Goal: Task Accomplishment & Management: Manage account settings

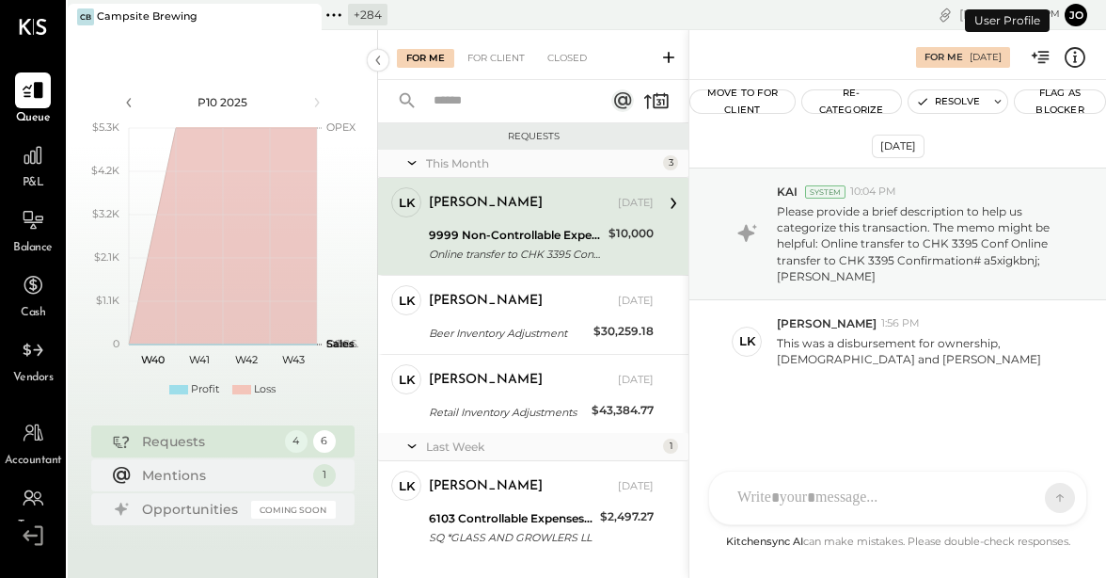
click at [351, 12] on div "+ 284" at bounding box center [368, 15] width 40 height 22
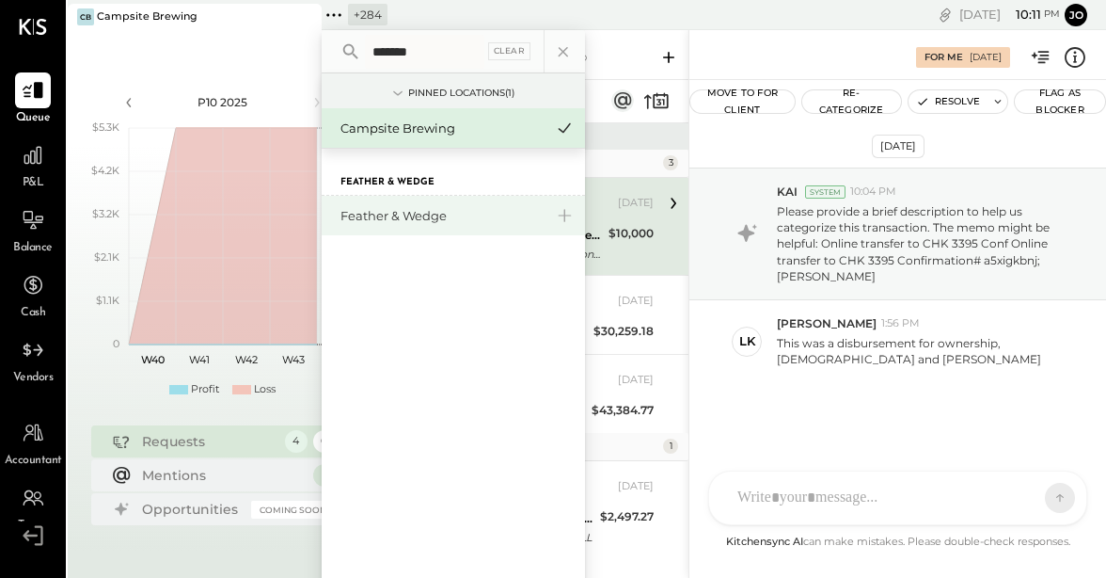
type input "*******"
click at [383, 211] on div "Feather & Wedge" at bounding box center [442, 216] width 203 height 18
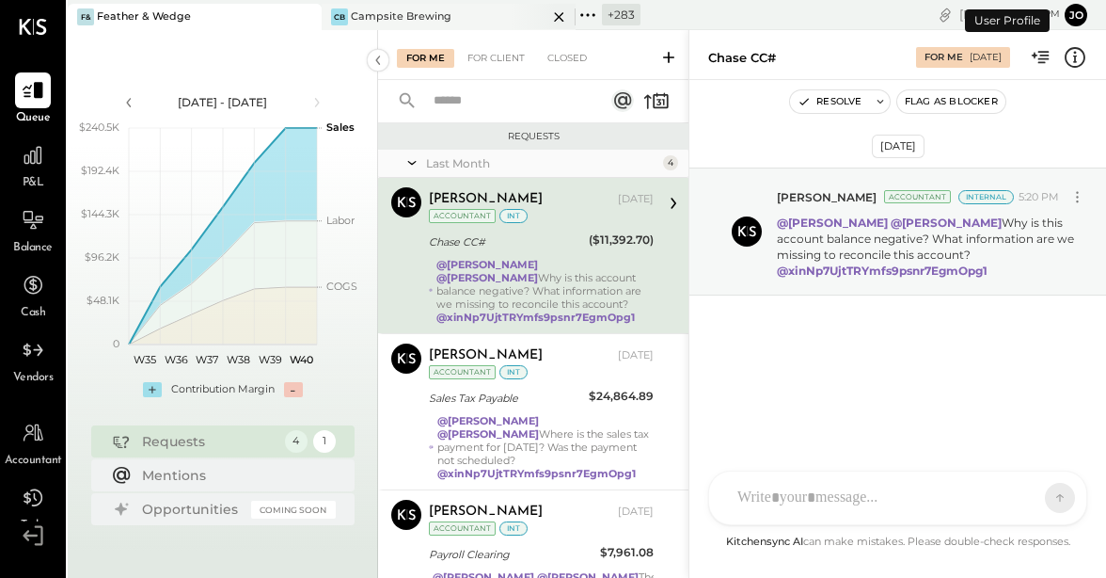
click at [563, 14] on icon at bounding box center [560, 17] width 24 height 23
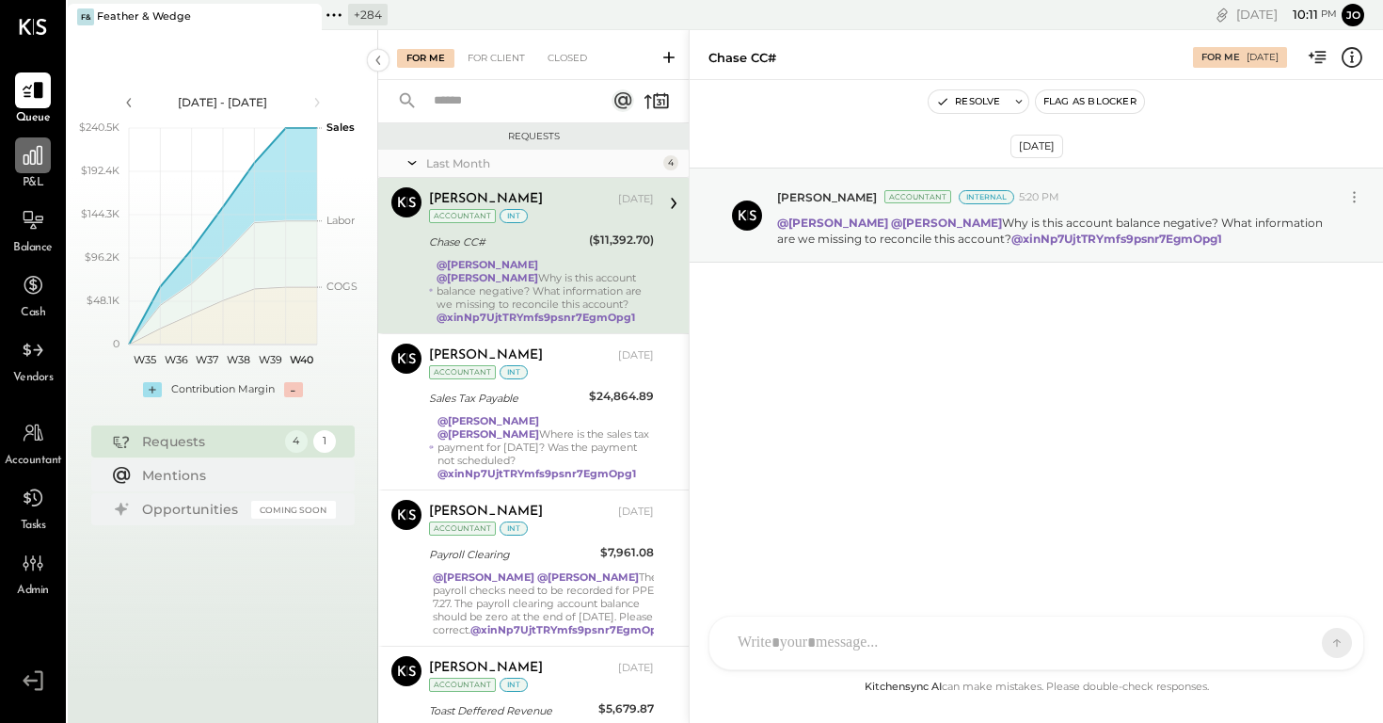
click at [20, 157] on div at bounding box center [33, 155] width 36 height 36
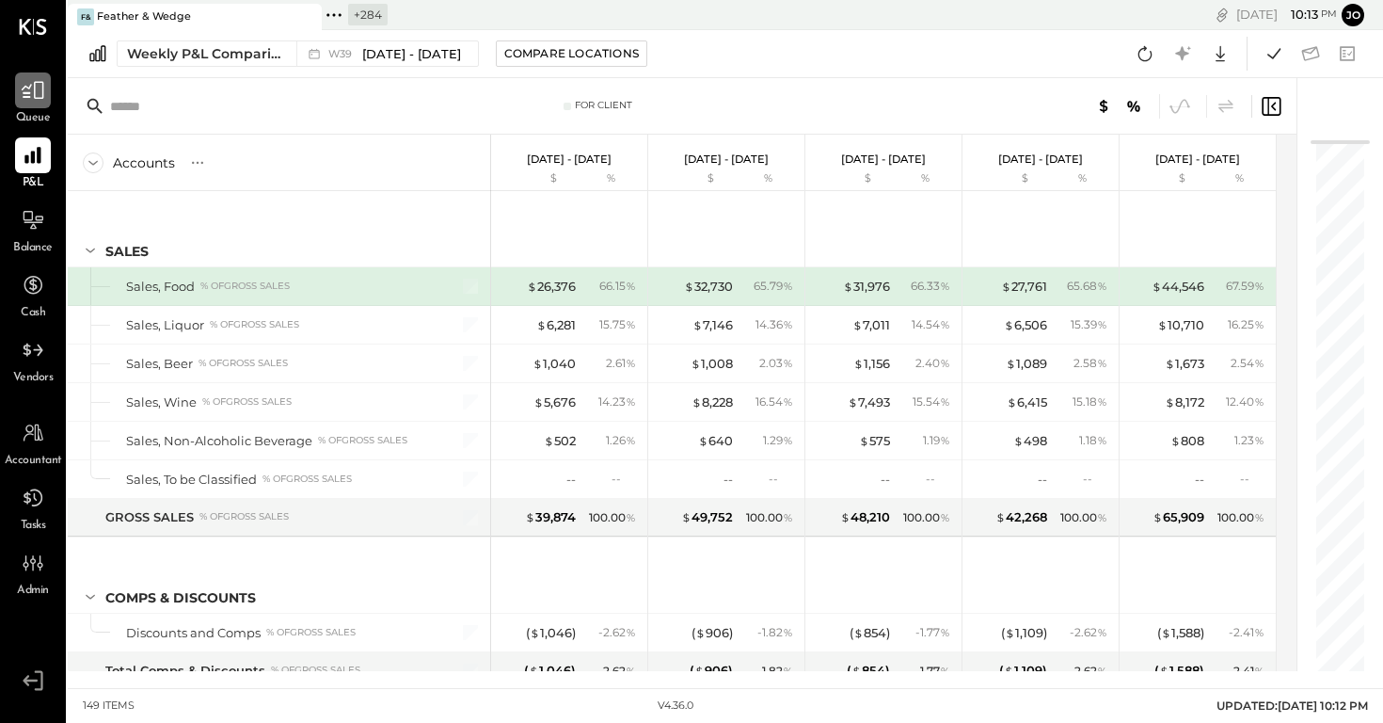
click at [48, 84] on div at bounding box center [33, 90] width 36 height 36
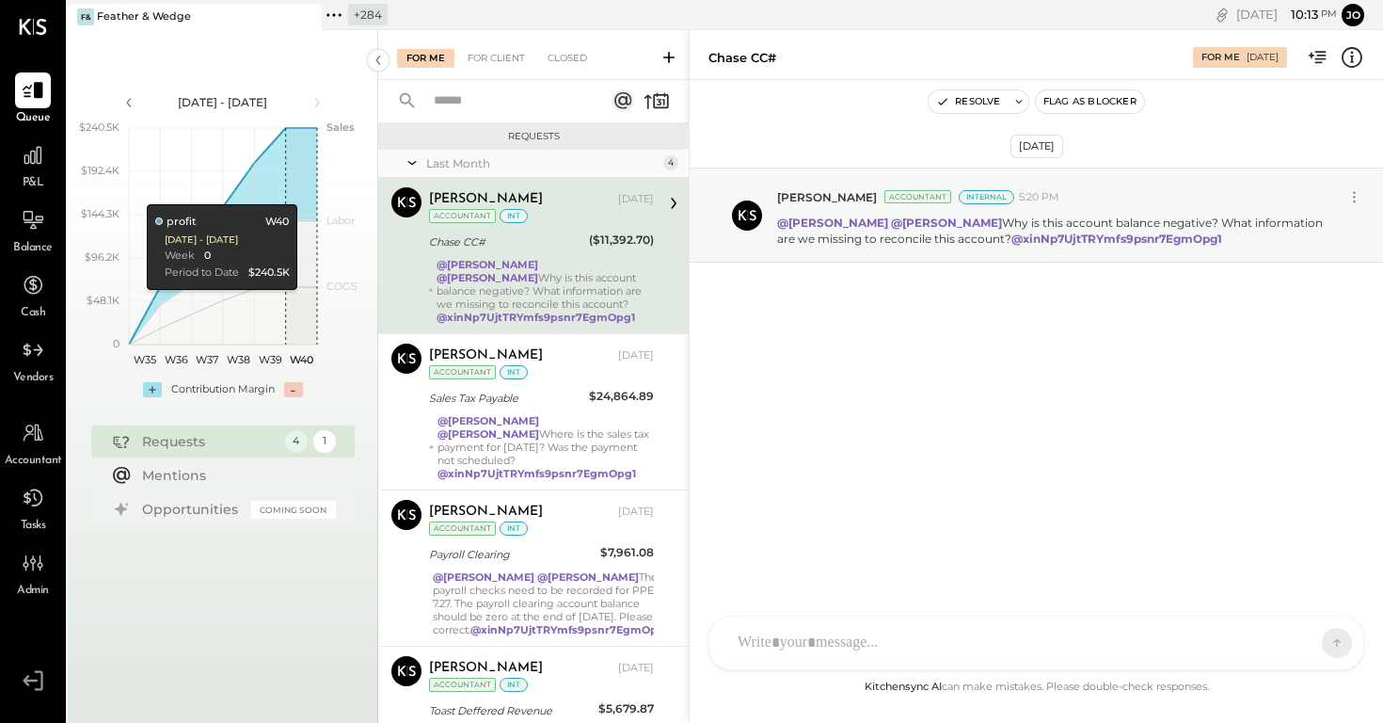
scroll to position [111, 0]
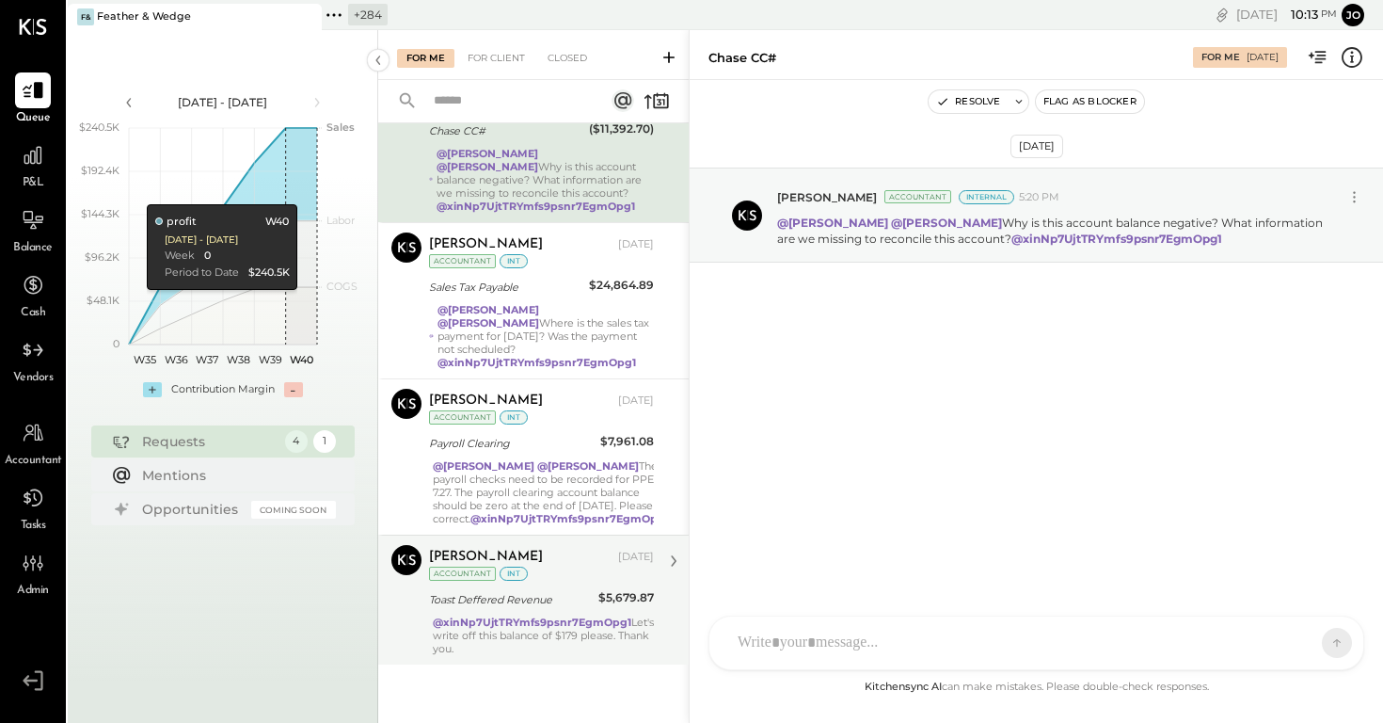
click at [566, 577] on div "[PERSON_NAME] Accountant [PERSON_NAME] [DATE] Accountant int Toast Deffered Rev…" at bounding box center [533, 599] width 310 height 130
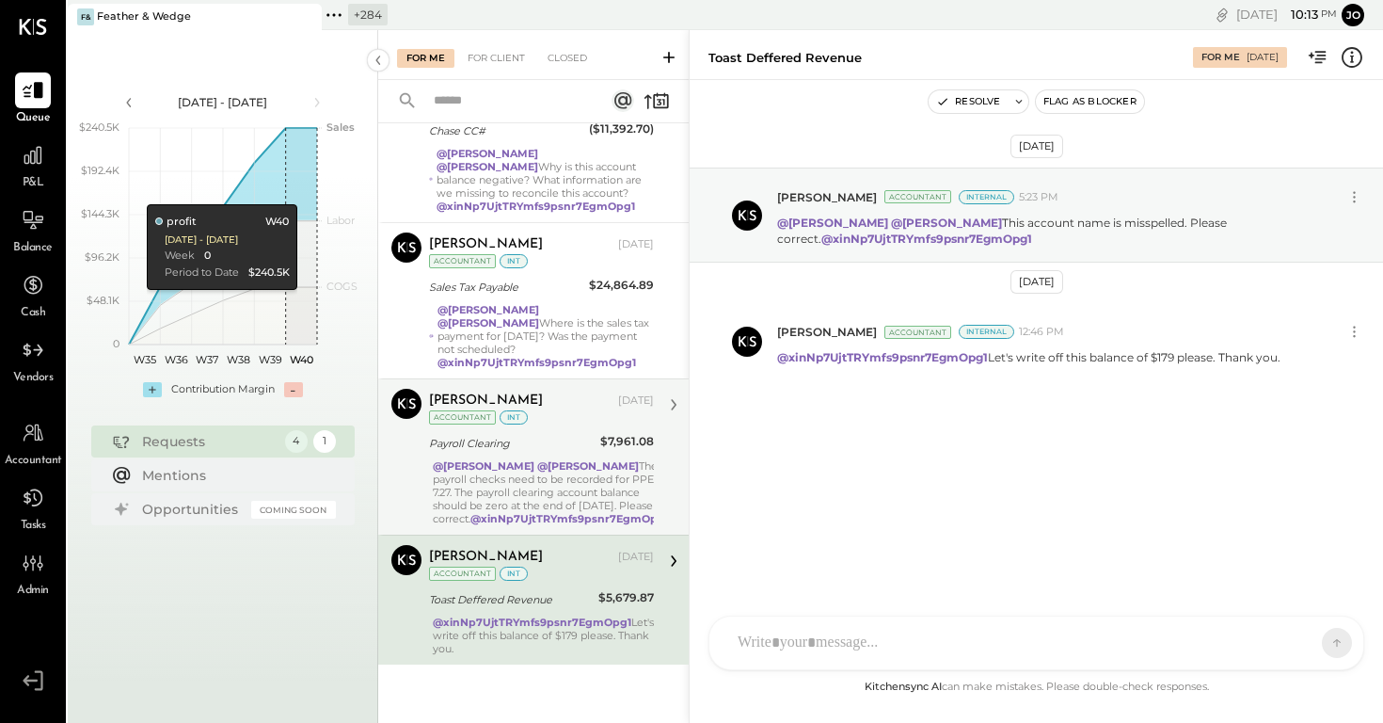
click at [540, 441] on div "[PERSON_NAME] [DATE] Accountant int Payroll Clearing $7,961.08 @[PERSON_NAME] @…" at bounding box center [541, 457] width 225 height 136
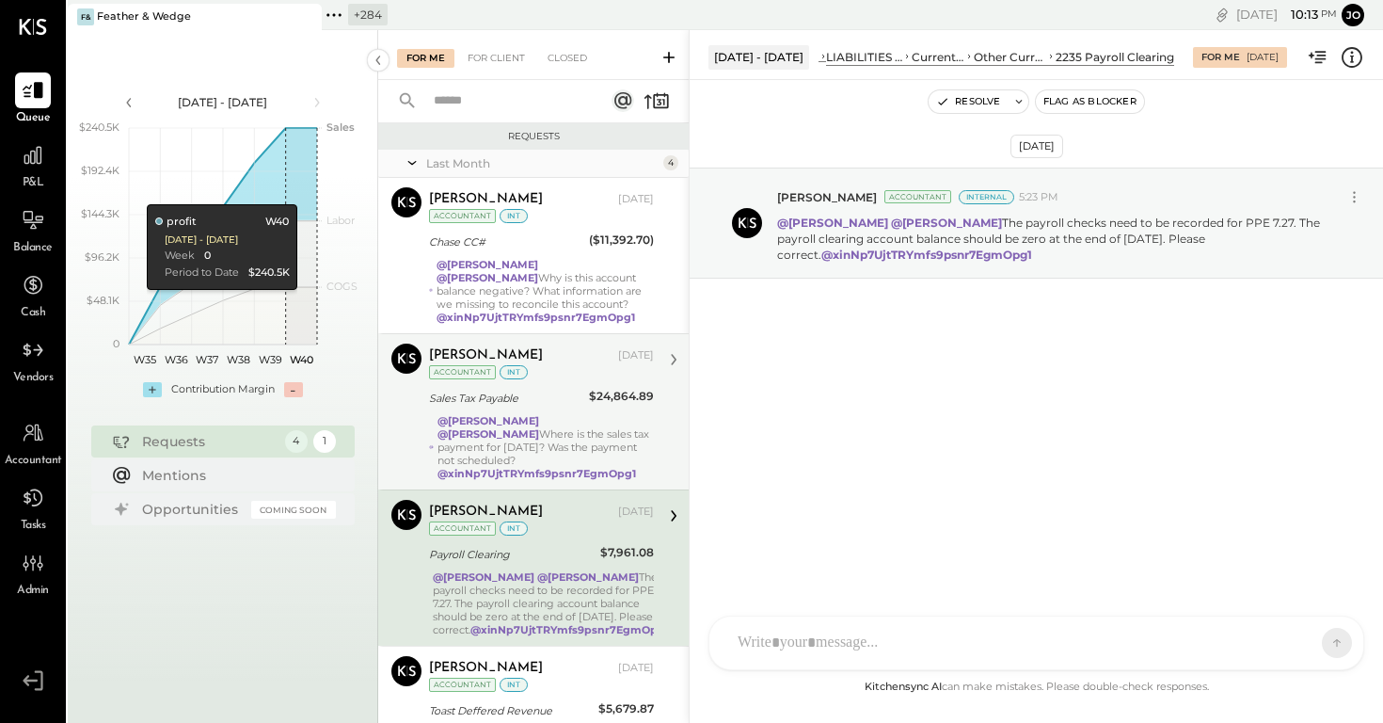
click at [548, 379] on div "[PERSON_NAME] [DATE] Accountant int" at bounding box center [541, 362] width 225 height 39
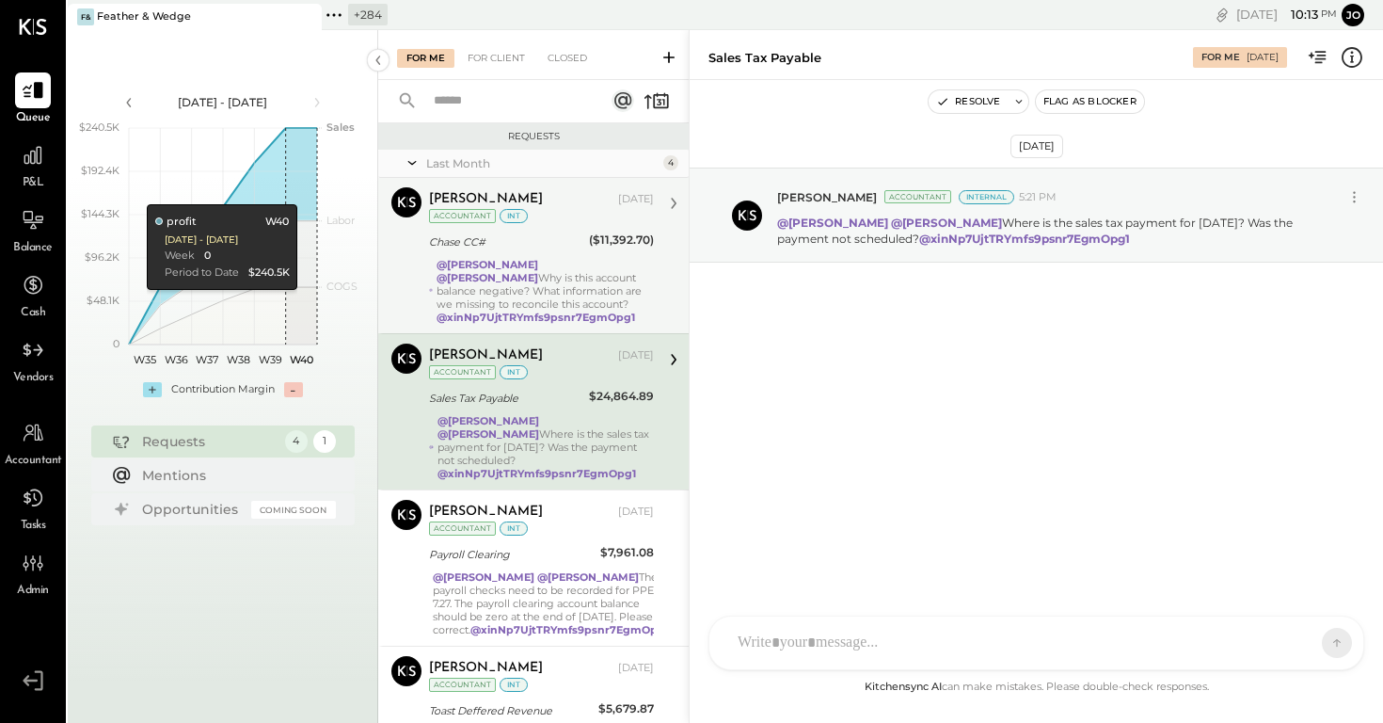
click at [548, 230] on div "[PERSON_NAME] [DATE] Accountant int Chase CC# ($11,392.70) @[PERSON_NAME] @[PER…" at bounding box center [541, 255] width 225 height 136
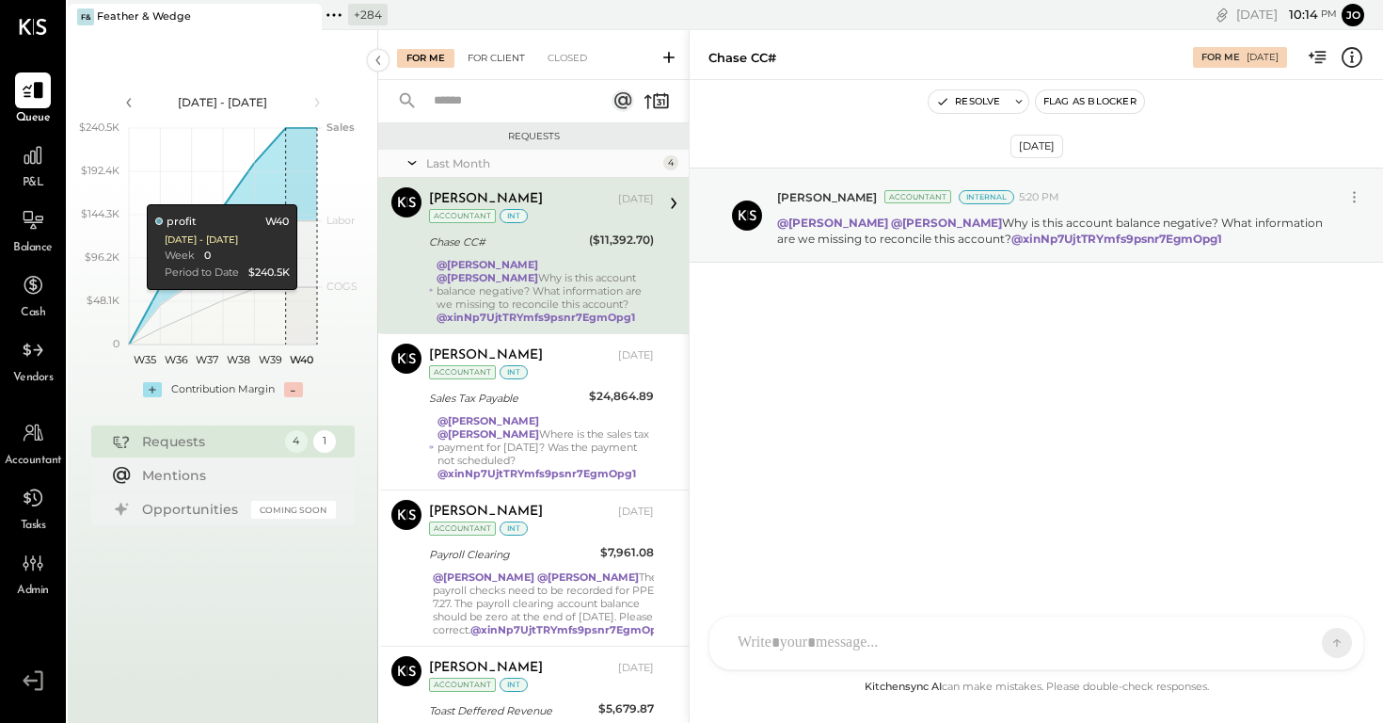
click at [489, 55] on div "For Client" at bounding box center [496, 58] width 76 height 19
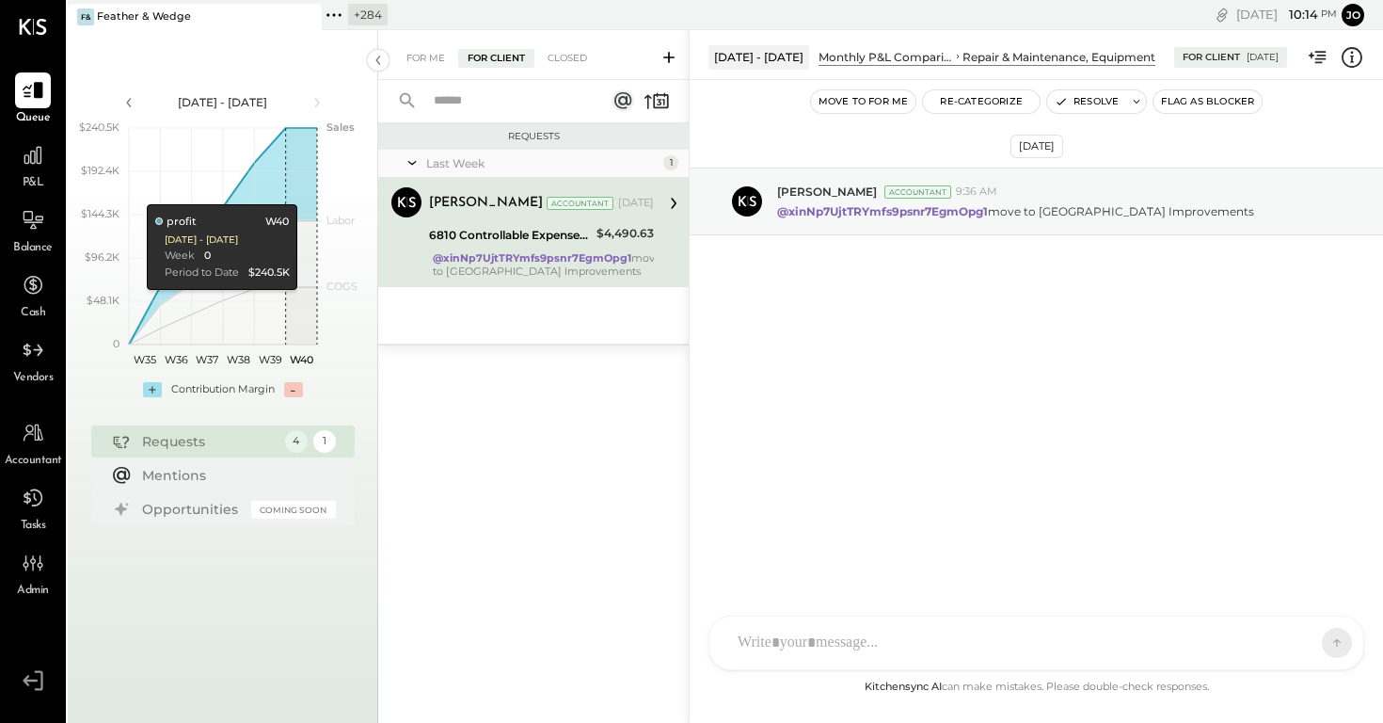
click at [1105, 55] on icon at bounding box center [1352, 57] width 24 height 24
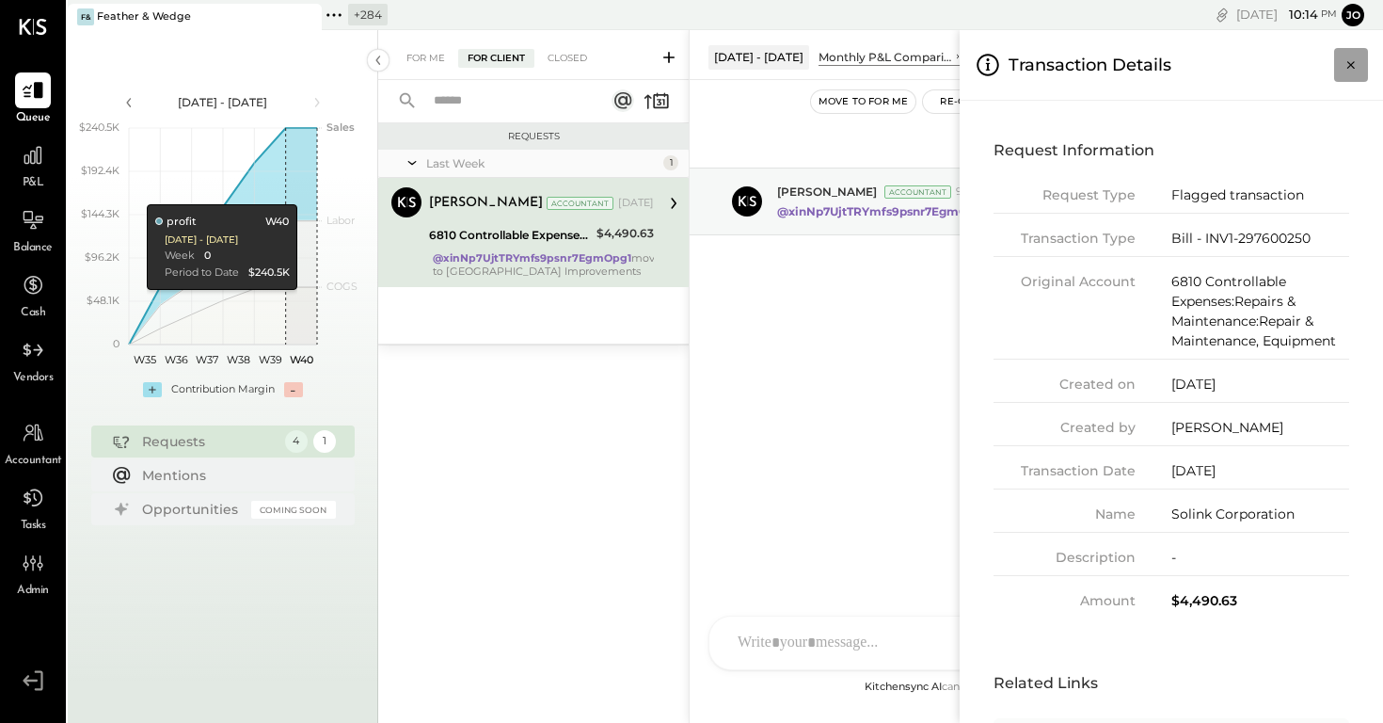
click at [1105, 54] on button "Close panel" at bounding box center [1351, 65] width 34 height 34
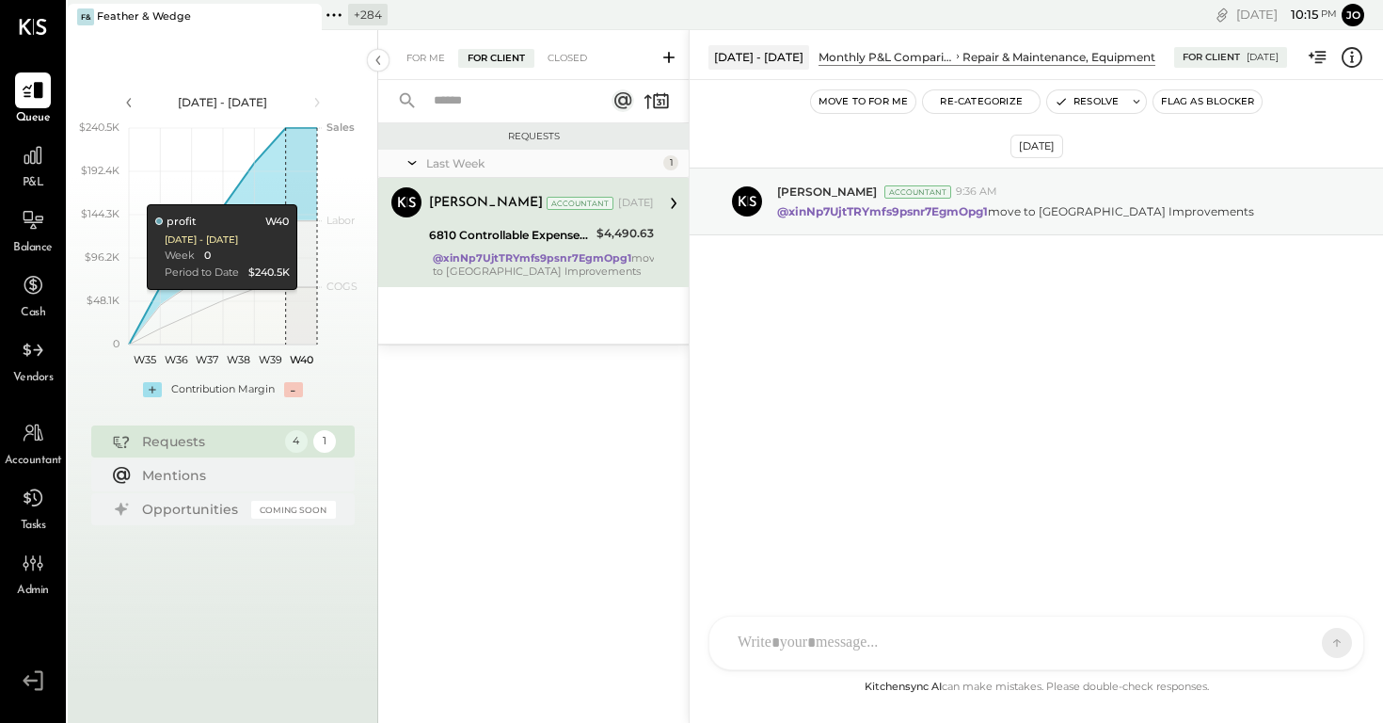
click at [950, 577] on div "RS [PERSON_NAME] TM [PERSON_NAME] ID [PERSON_NAME] Del [PERSON_NAME] M mr.[PERS…" at bounding box center [1036, 642] width 656 height 55
click at [946, 577] on div at bounding box center [1036, 562] width 616 height 75
click at [1105, 577] on icon at bounding box center [1320, 641] width 17 height 19
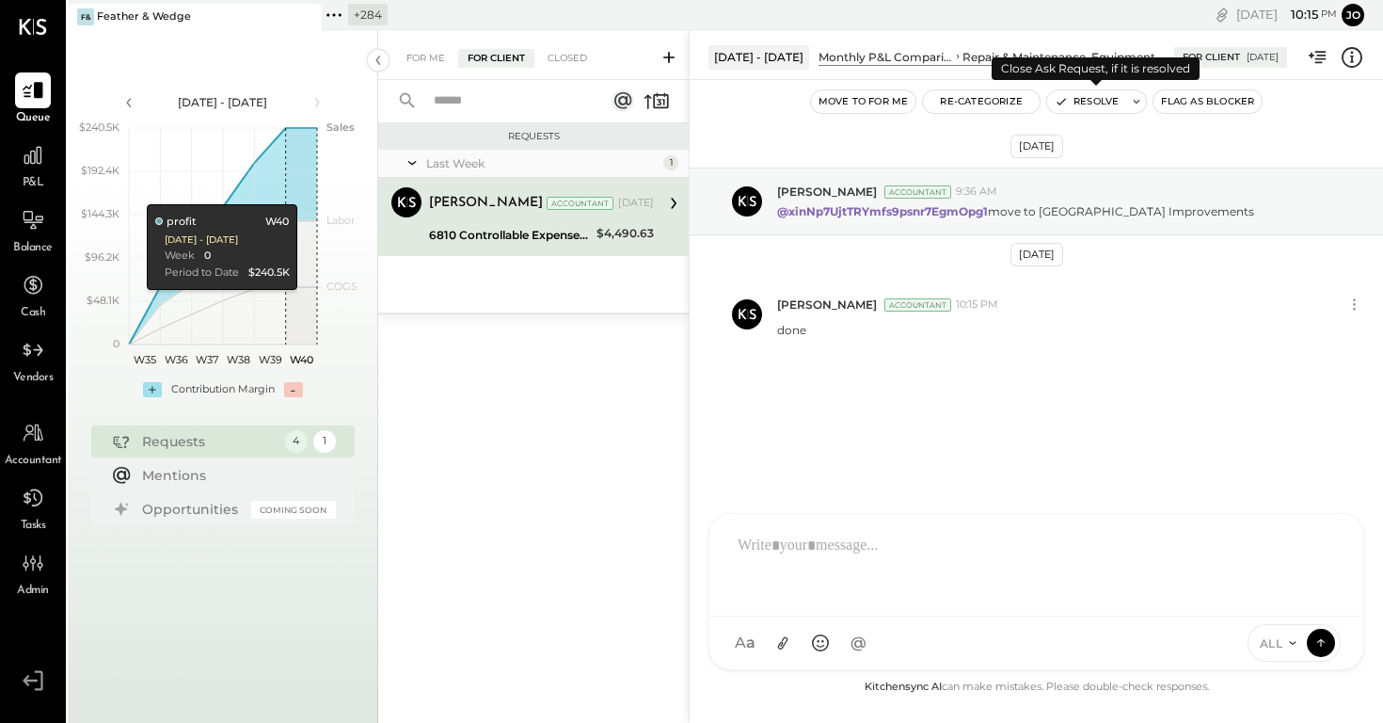
click at [1078, 96] on button "Resolve" at bounding box center [1086, 101] width 79 height 23
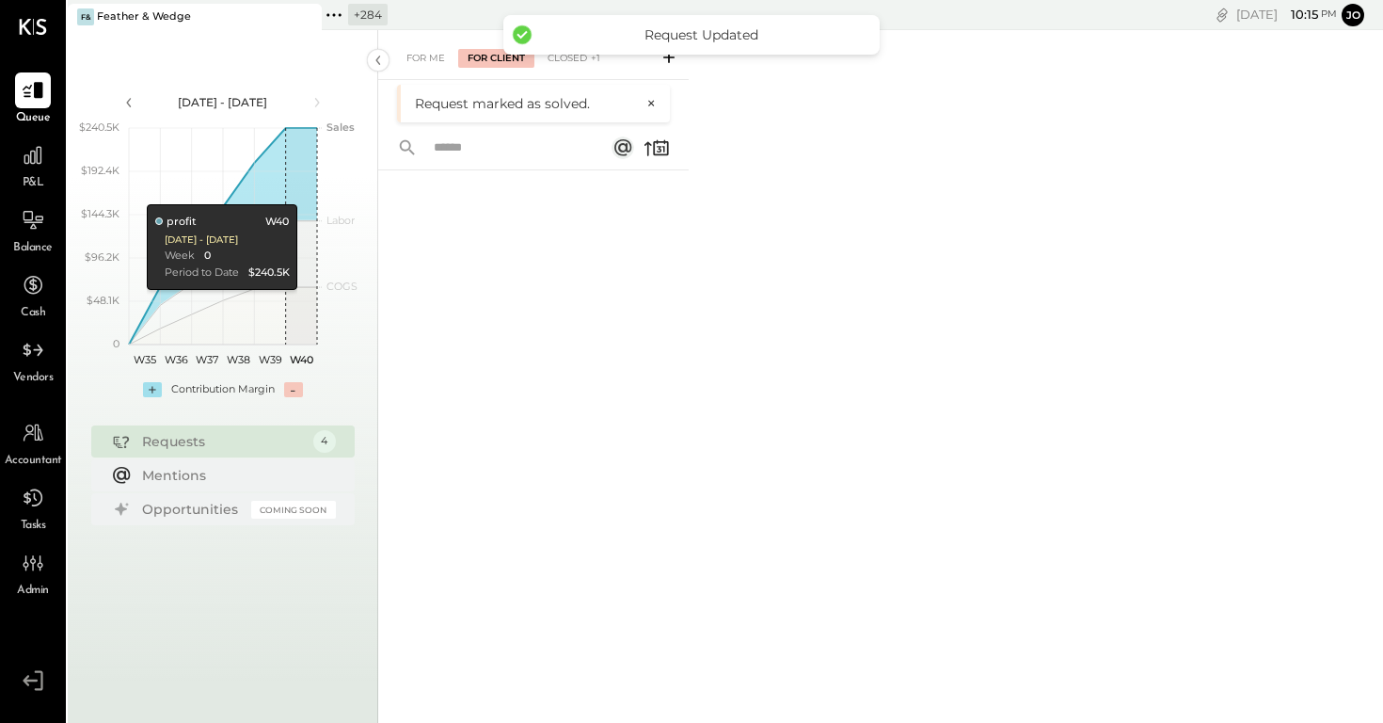
click at [432, 41] on div "For Me For Client Closed +1" at bounding box center [533, 55] width 310 height 50
click at [432, 61] on div "For Me" at bounding box center [425, 58] width 57 height 19
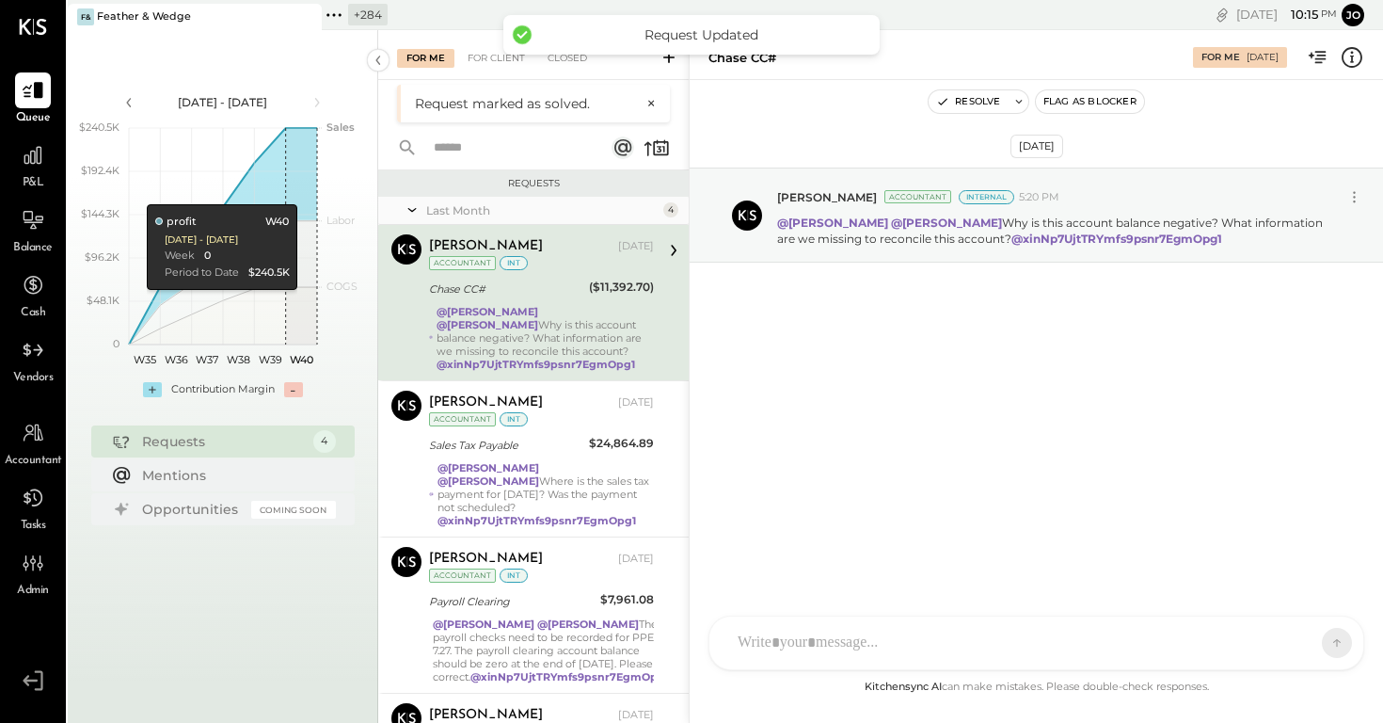
click at [1105, 49] on icon at bounding box center [1352, 57] width 21 height 21
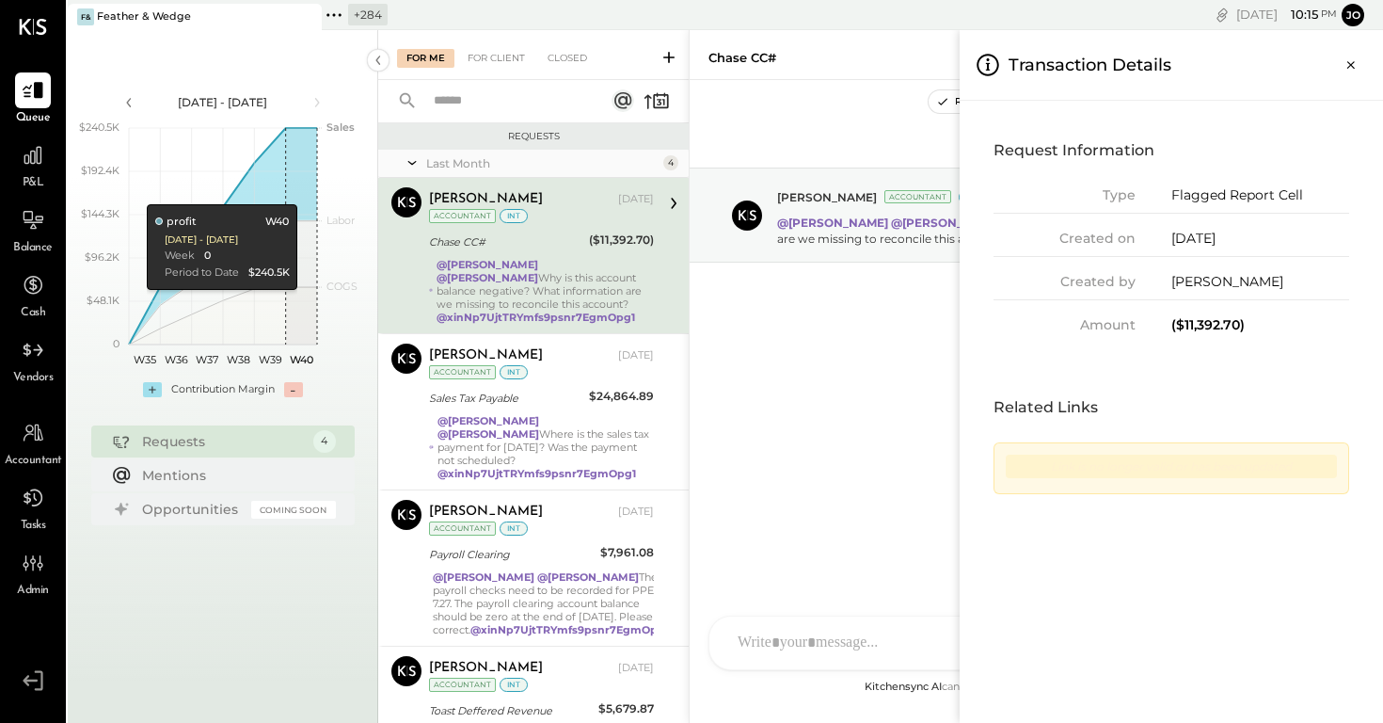
click at [1105, 51] on button "Close panel" at bounding box center [1351, 65] width 34 height 34
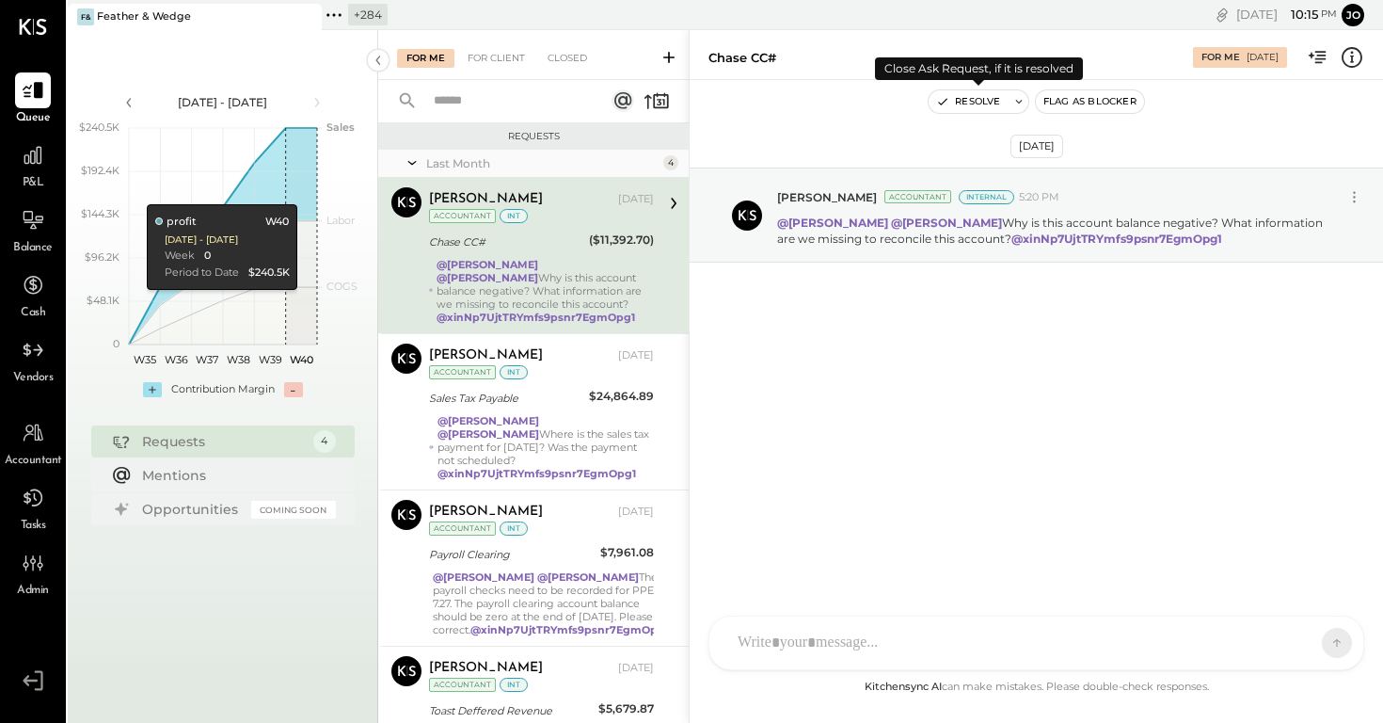
click at [985, 104] on button "Resolve" at bounding box center [968, 101] width 79 height 23
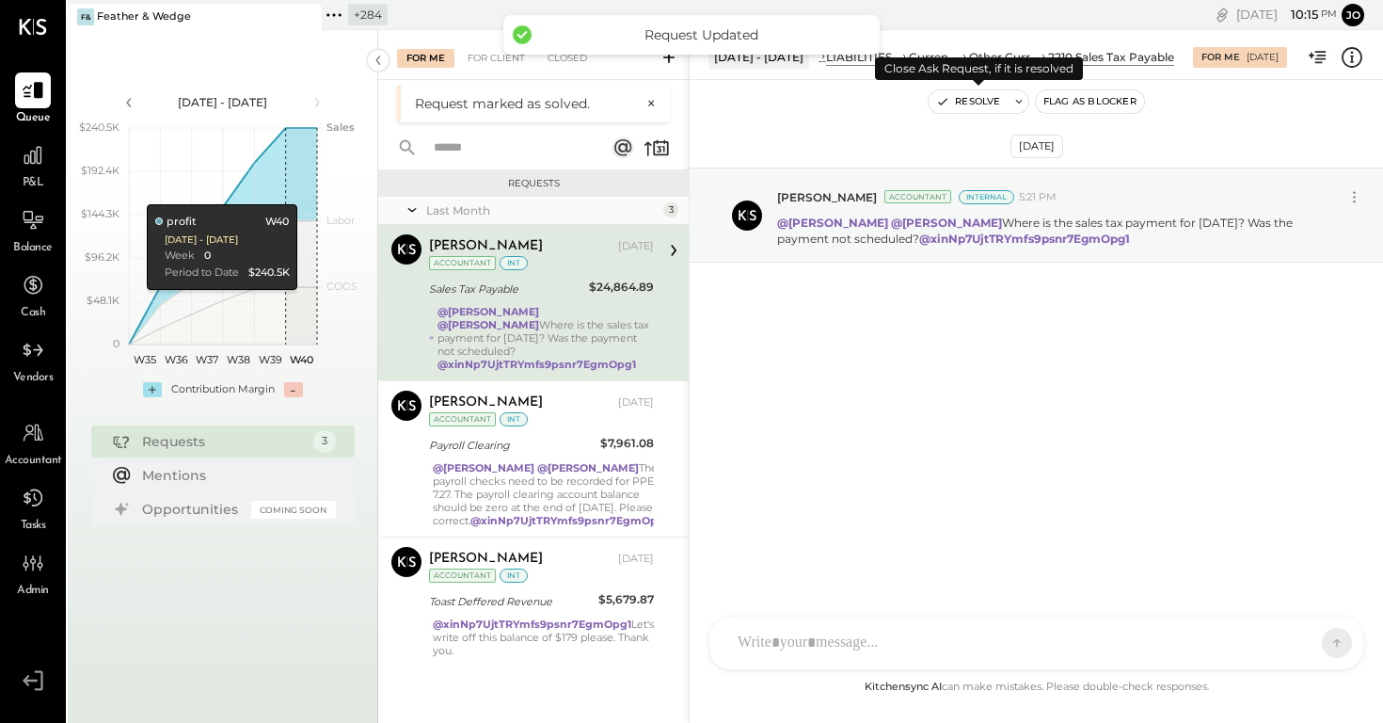
click at [964, 100] on button "Resolve" at bounding box center [968, 101] width 79 height 23
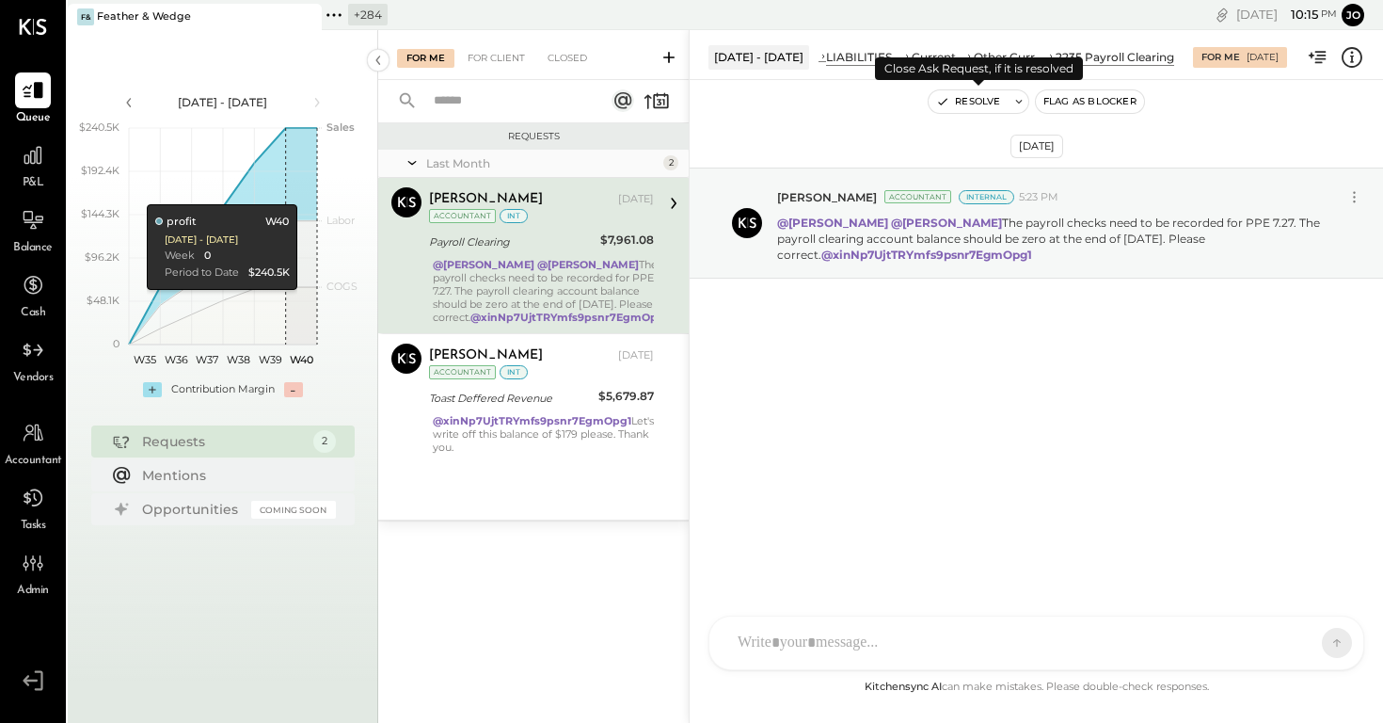
click at [984, 109] on button "Resolve" at bounding box center [968, 101] width 79 height 23
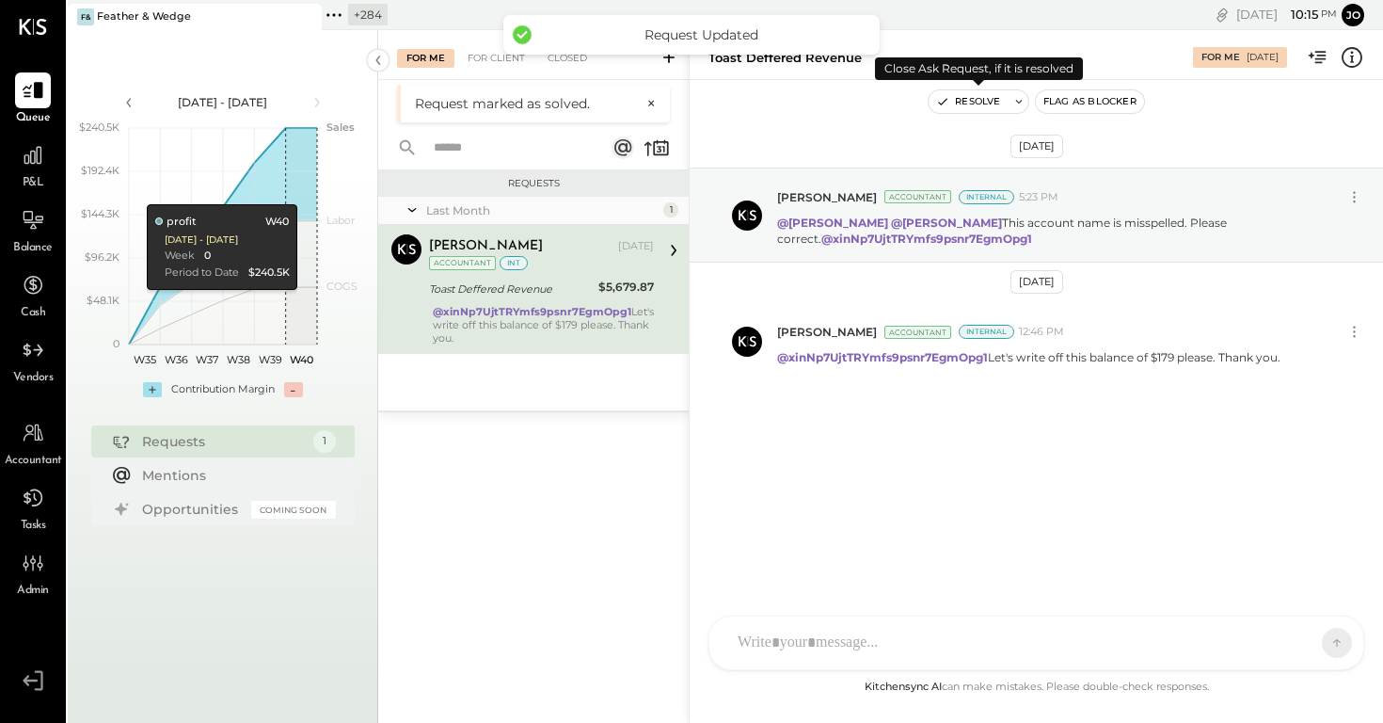
click at [984, 109] on button "Resolve" at bounding box center [968, 101] width 79 height 23
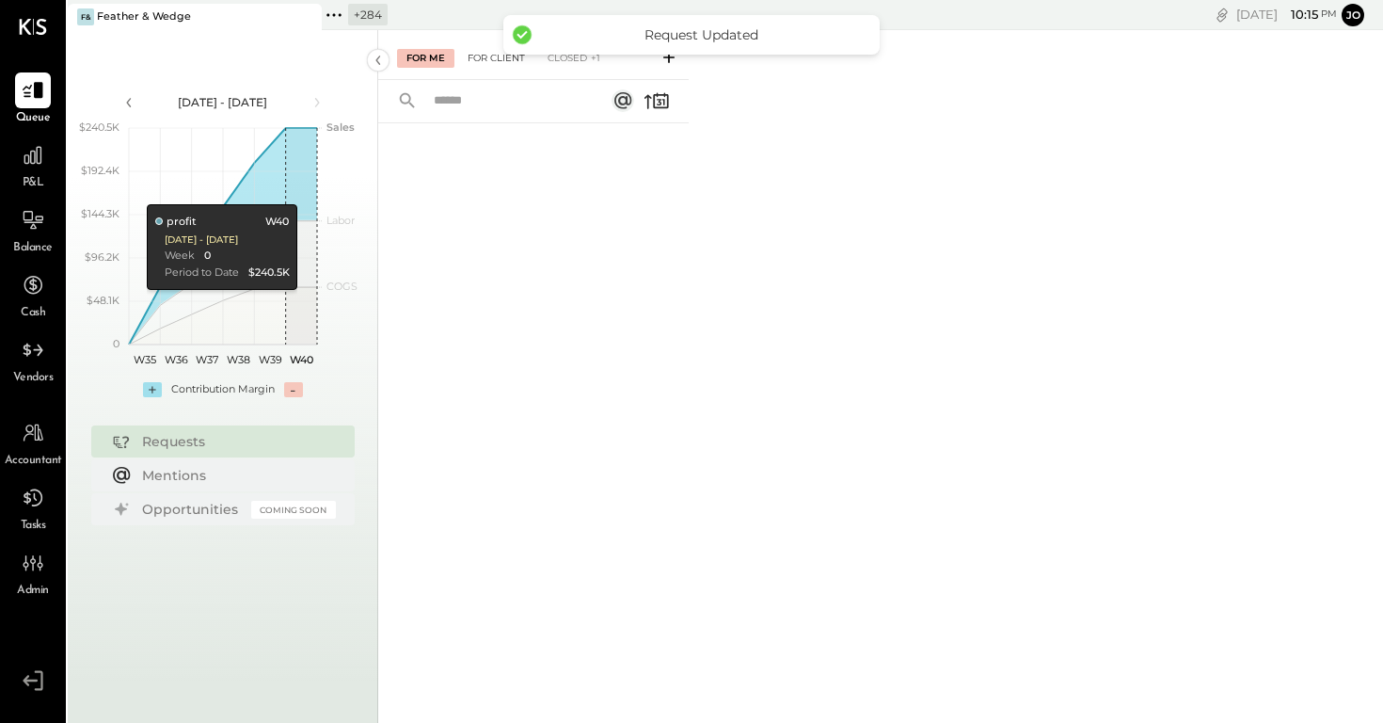
click at [479, 49] on div "For Client" at bounding box center [496, 58] width 76 height 19
